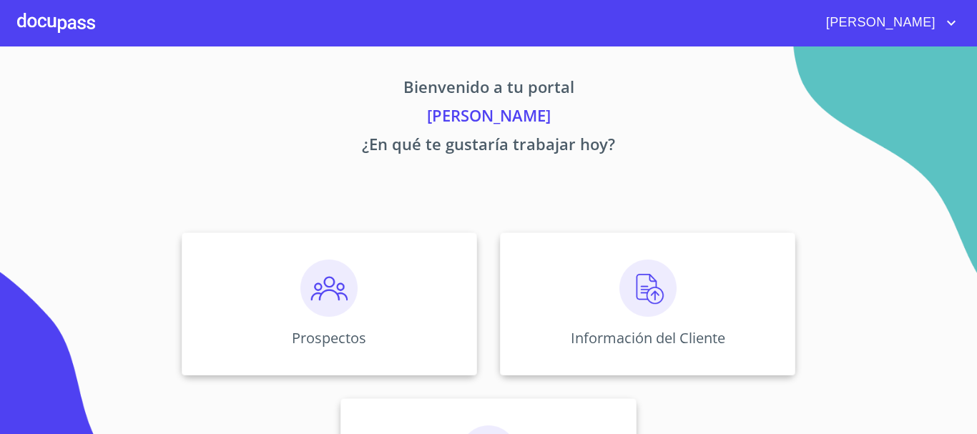
scroll to position [72, 0]
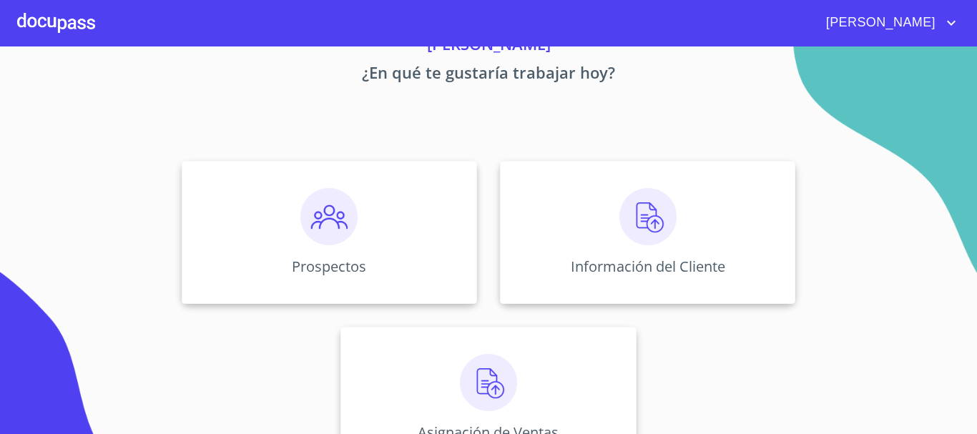
click at [45, 28] on div at bounding box center [56, 23] width 78 height 46
click at [69, 29] on div at bounding box center [56, 23] width 78 height 46
click at [74, 21] on div at bounding box center [56, 23] width 78 height 46
click at [637, 230] on img at bounding box center [647, 216] width 57 height 57
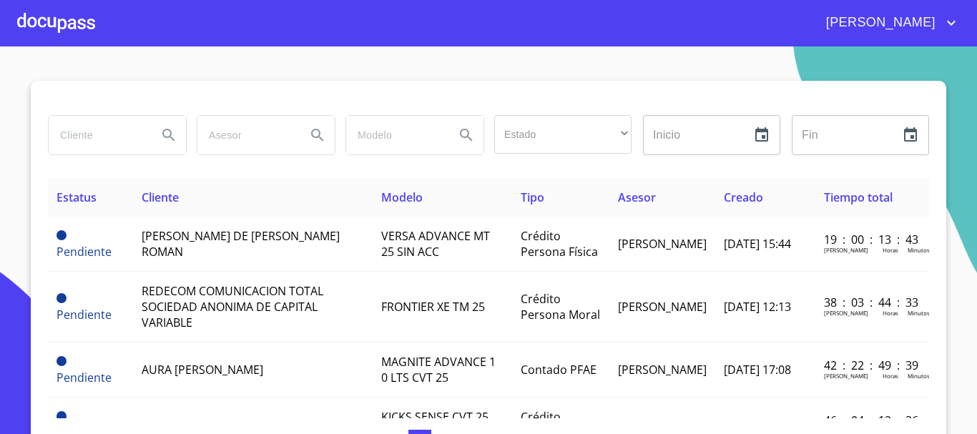
click at [52, 31] on div at bounding box center [56, 23] width 78 height 46
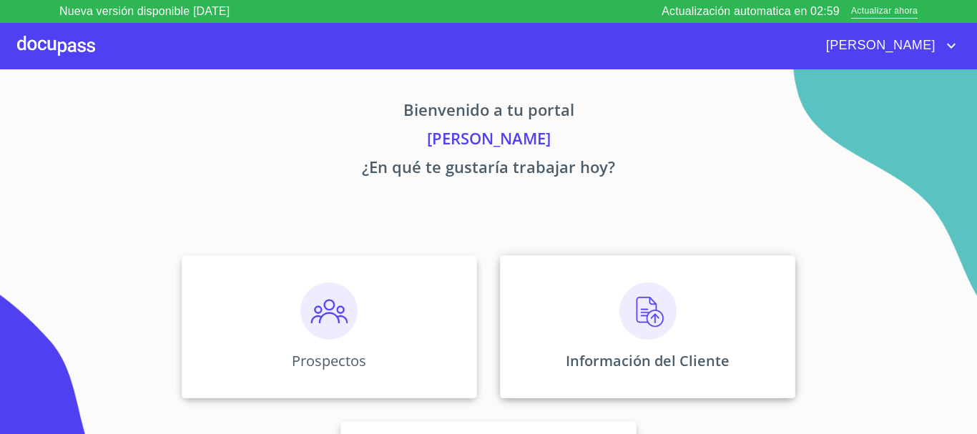
click at [632, 318] on img at bounding box center [647, 311] width 57 height 57
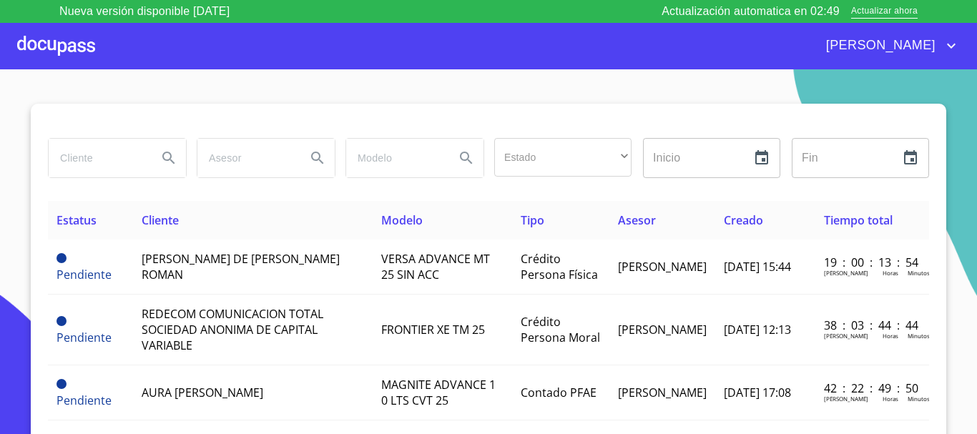
click at [69, 46] on div at bounding box center [56, 46] width 78 height 46
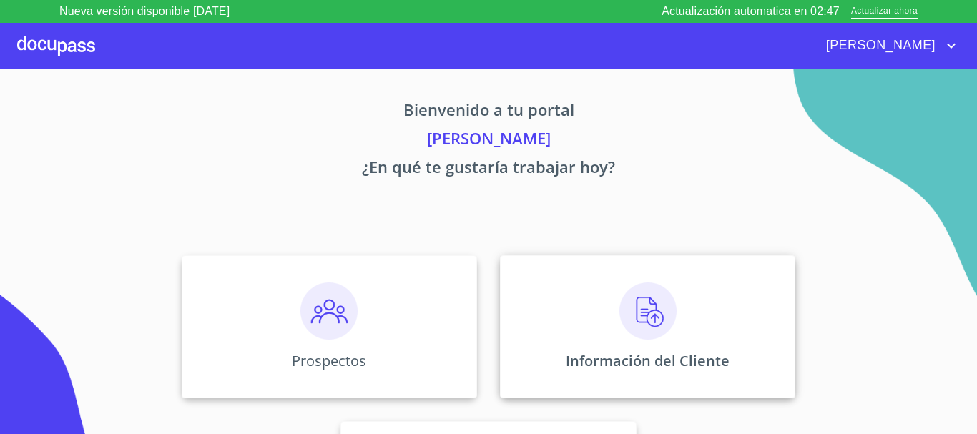
click at [648, 313] on img at bounding box center [647, 311] width 57 height 57
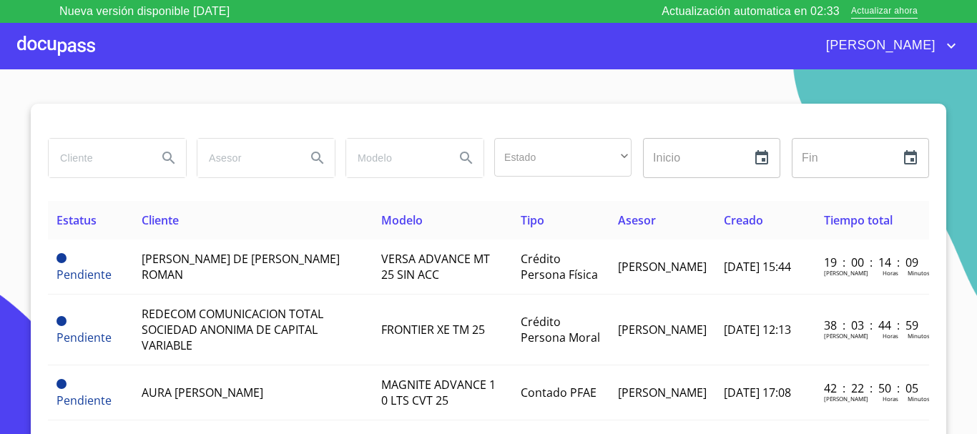
click at [109, 158] on input "search" at bounding box center [97, 158] width 97 height 39
type input ","
type input "[PERSON_NAME]"
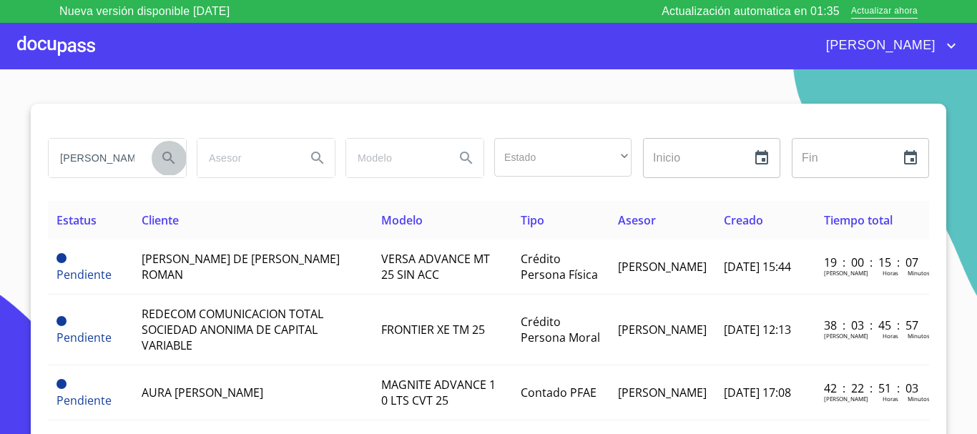
click at [166, 162] on icon "Search" at bounding box center [168, 158] width 17 height 17
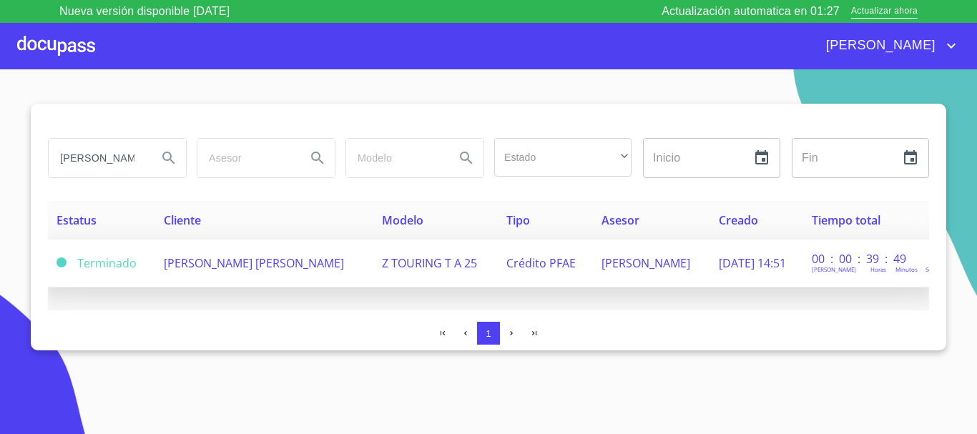
click at [185, 264] on span "[PERSON_NAME] [PERSON_NAME]" at bounding box center [254, 263] width 180 height 16
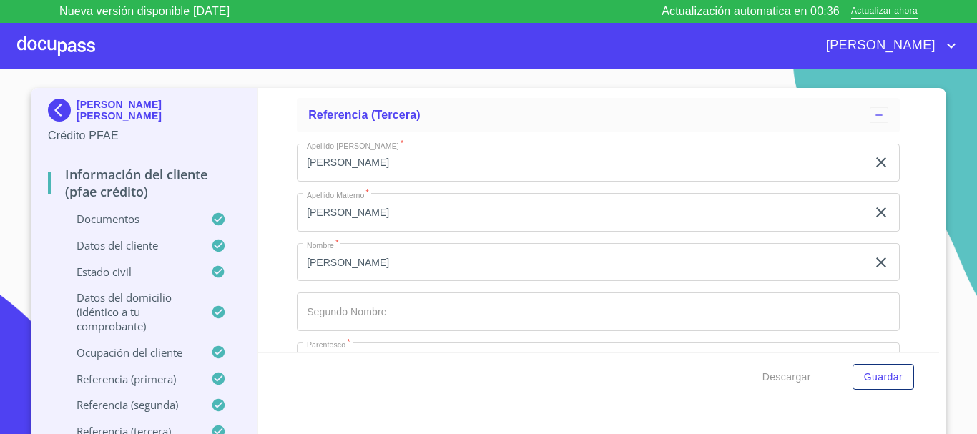
scroll to position [7869, 0]
